Goal: Transaction & Acquisition: Purchase product/service

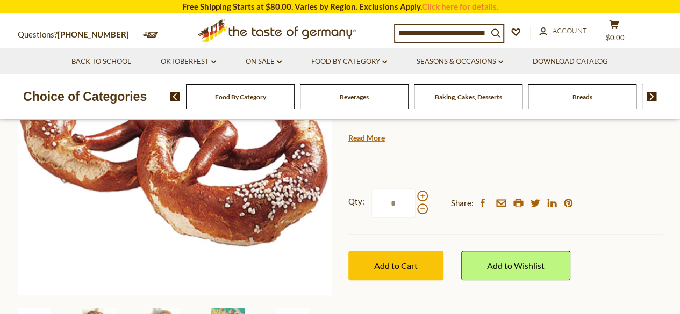
scroll to position [288, 0]
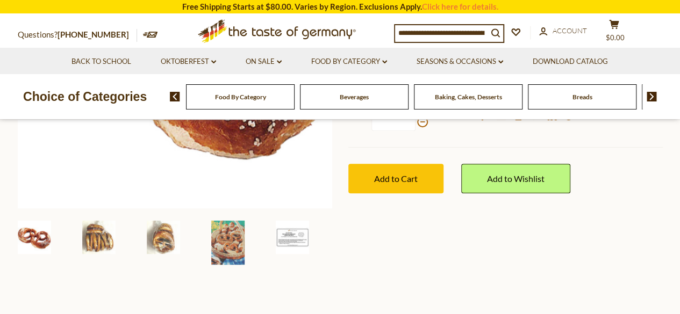
click at [298, 242] on img at bounding box center [292, 237] width 33 height 33
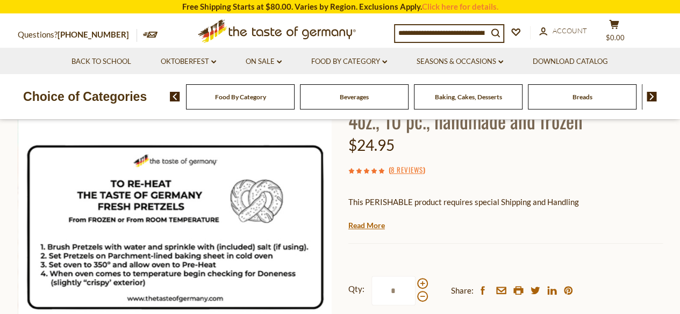
scroll to position [125, 0]
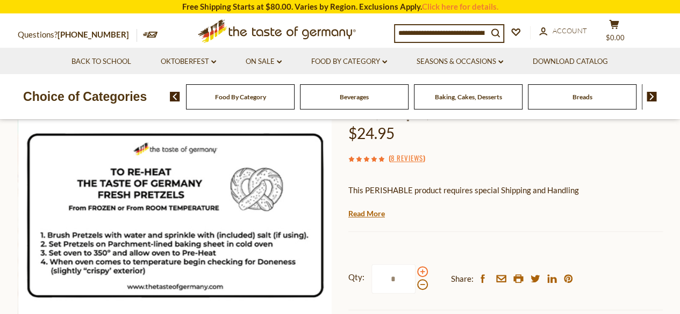
click at [422, 274] on span at bounding box center [422, 271] width 11 height 11
click at [415, 274] on input "*" at bounding box center [393, 279] width 44 height 30
click at [422, 274] on span at bounding box center [422, 271] width 11 height 11
click at [415, 274] on input "*" at bounding box center [393, 279] width 44 height 30
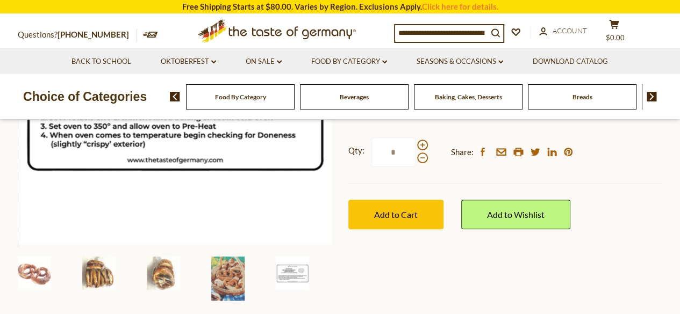
scroll to position [261, 0]
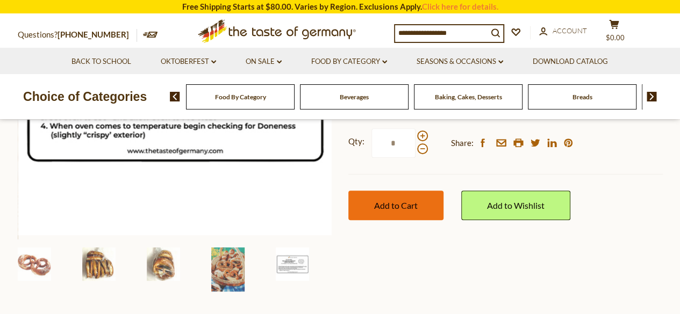
click at [373, 204] on button "Add to Cart" at bounding box center [395, 206] width 95 height 30
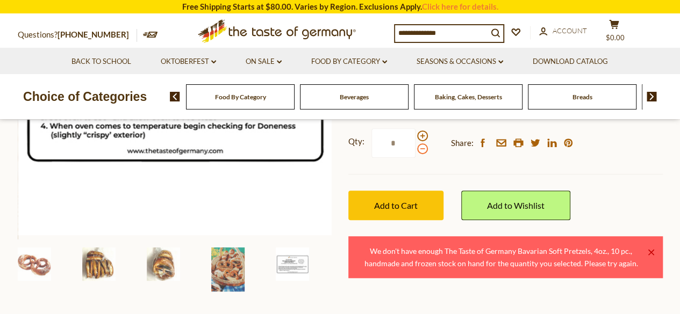
click at [426, 149] on span at bounding box center [422, 148] width 11 height 11
click at [415, 149] on input "*" at bounding box center [393, 143] width 44 height 30
type input "*"
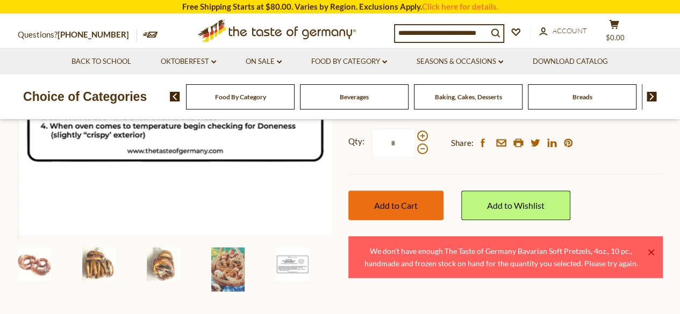
click at [412, 204] on span "Add to Cart" at bounding box center [396, 205] width 44 height 10
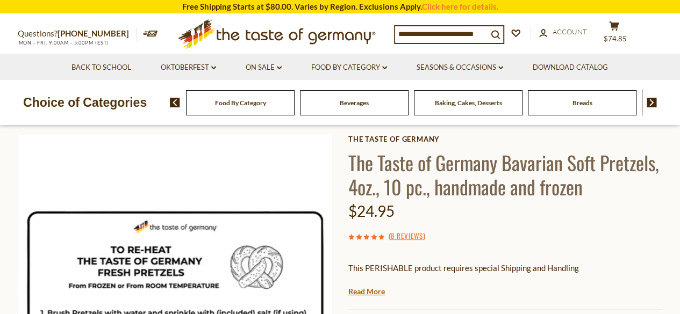
scroll to position [0, 0]
